Goal: Use online tool/utility: Utilize a website feature to perform a specific function

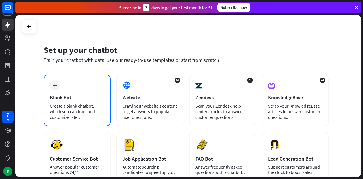
click at [88, 99] on div "Blank Bot" at bounding box center [77, 97] width 54 height 7
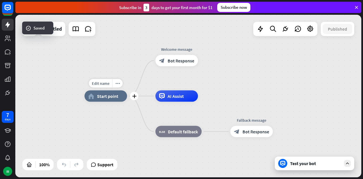
click at [108, 102] on div "Edit name more_horiz plus home_2 Start point" at bounding box center [106, 96] width 43 height 11
click at [106, 95] on span "Start point" at bounding box center [107, 96] width 21 height 6
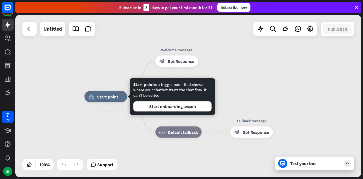
click at [298, 163] on div "Test your bot" at bounding box center [315, 164] width 51 height 6
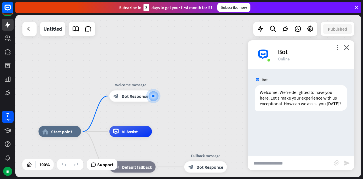
click at [282, 168] on input "text" at bounding box center [291, 163] width 86 height 14
click at [279, 165] on input "text" at bounding box center [291, 163] width 86 height 14
click at [261, 164] on input "text" at bounding box center [291, 163] width 86 height 14
click at [303, 161] on input "text" at bounding box center [291, 163] width 86 height 14
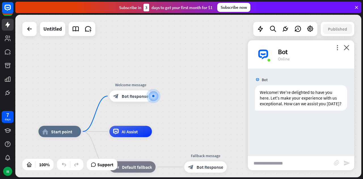
click at [303, 161] on input "text" at bounding box center [291, 163] width 86 height 14
